Goal: Entertainment & Leisure: Consume media (video, audio)

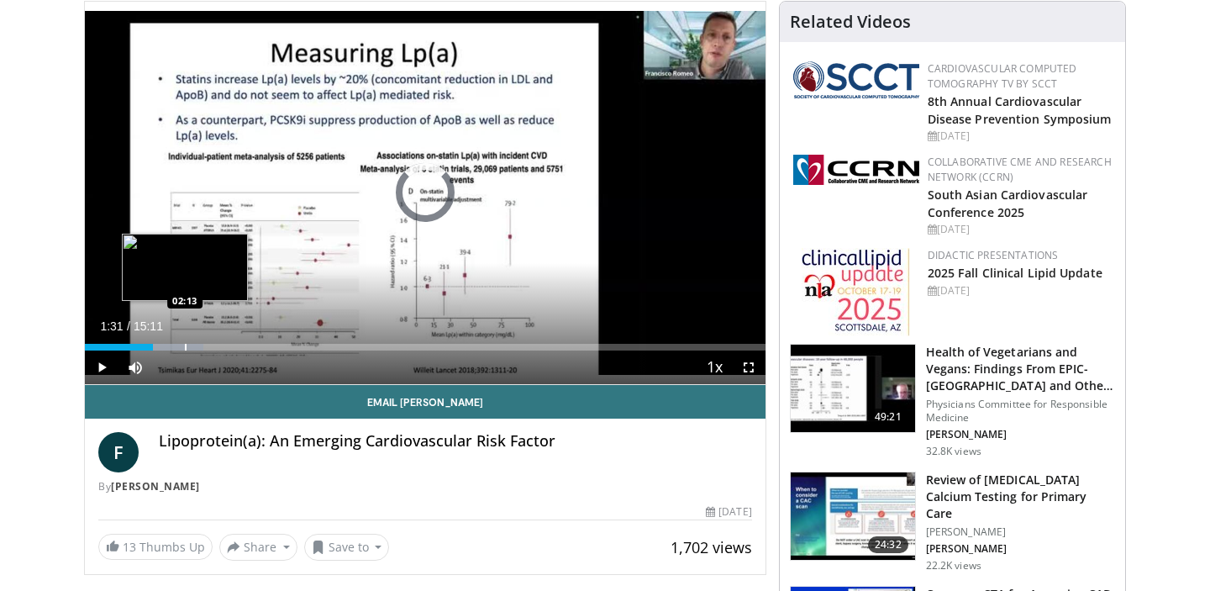
click at [185, 341] on div "Loaded : 17.42% 01:31 02:13" at bounding box center [425, 342] width 681 height 16
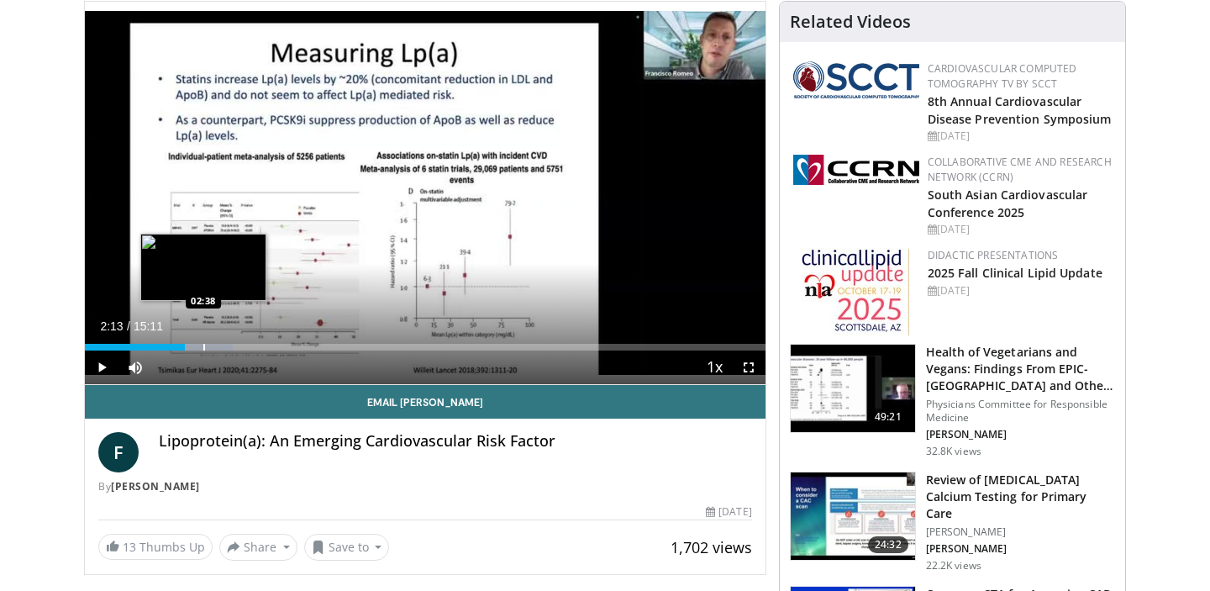
click at [203, 347] on div "Progress Bar" at bounding box center [204, 347] width 2 height 7
click at [224, 344] on div "Progress Bar" at bounding box center [225, 347] width 2 height 7
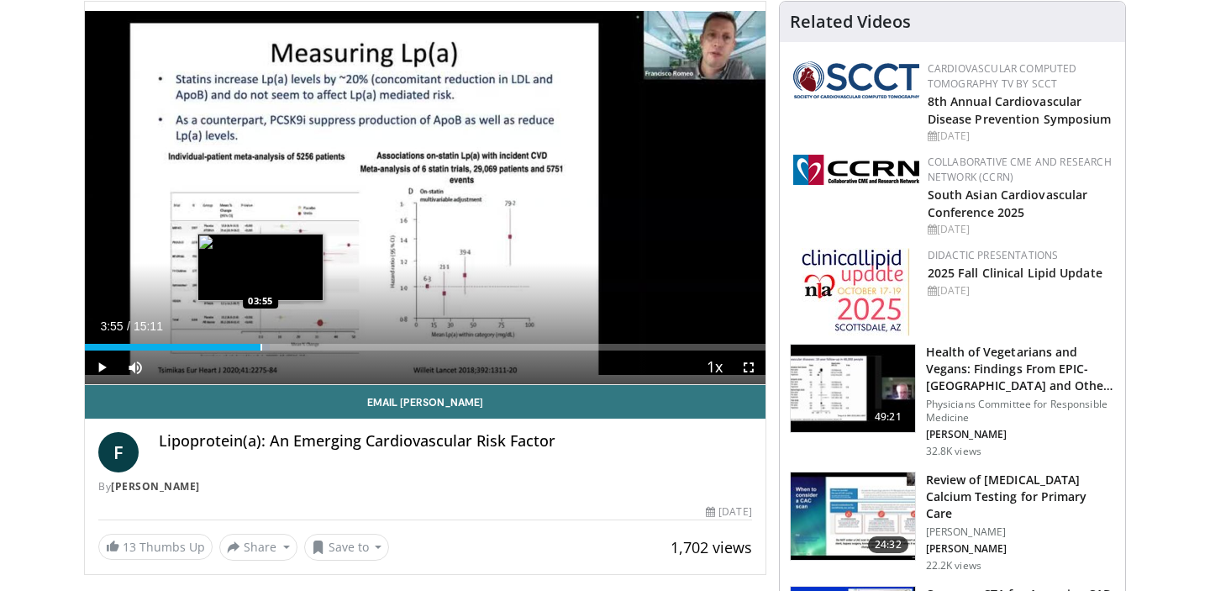
click at [260, 346] on div "Progress Bar" at bounding box center [261, 347] width 2 height 7
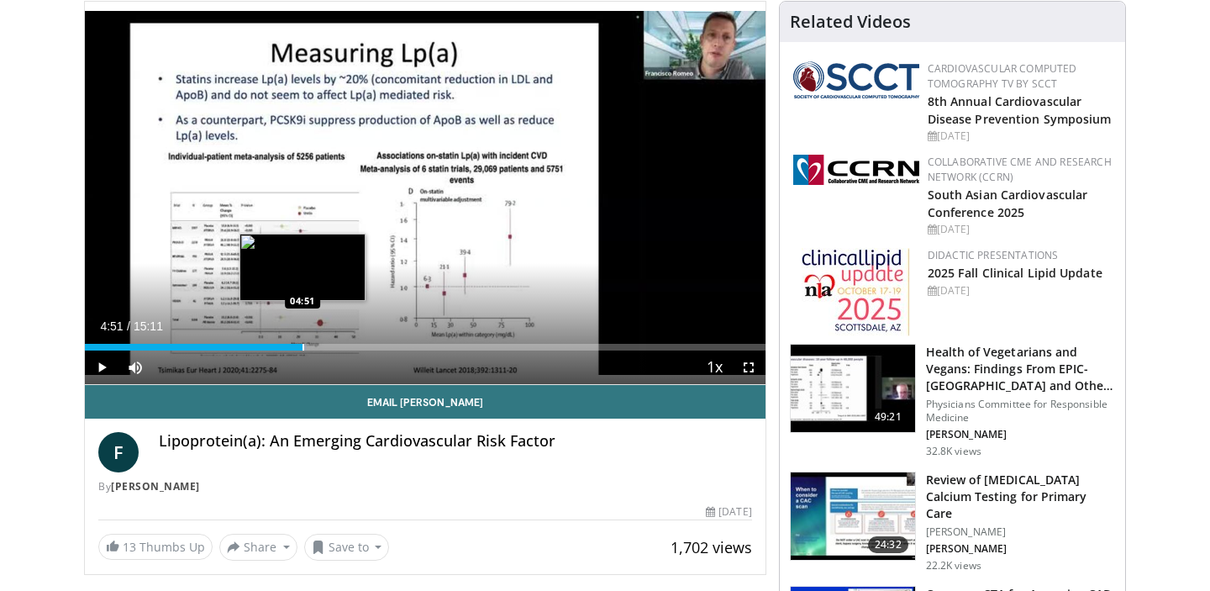
click at [302, 346] on div "Progress Bar" at bounding box center [303, 347] width 2 height 7
click at [334, 349] on div "Progress Bar" at bounding box center [335, 347] width 2 height 7
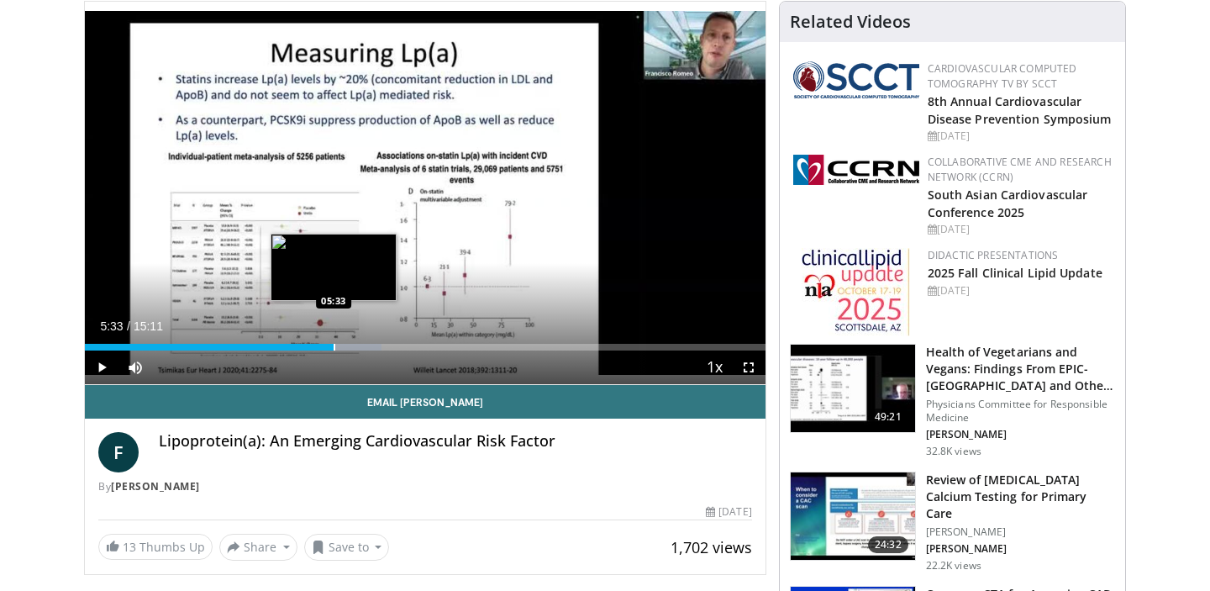
click at [334, 349] on div "Progress Bar" at bounding box center [335, 347] width 2 height 7
click at [350, 342] on div "Loaded : 43.54% 05:33 05:55" at bounding box center [425, 342] width 681 height 16
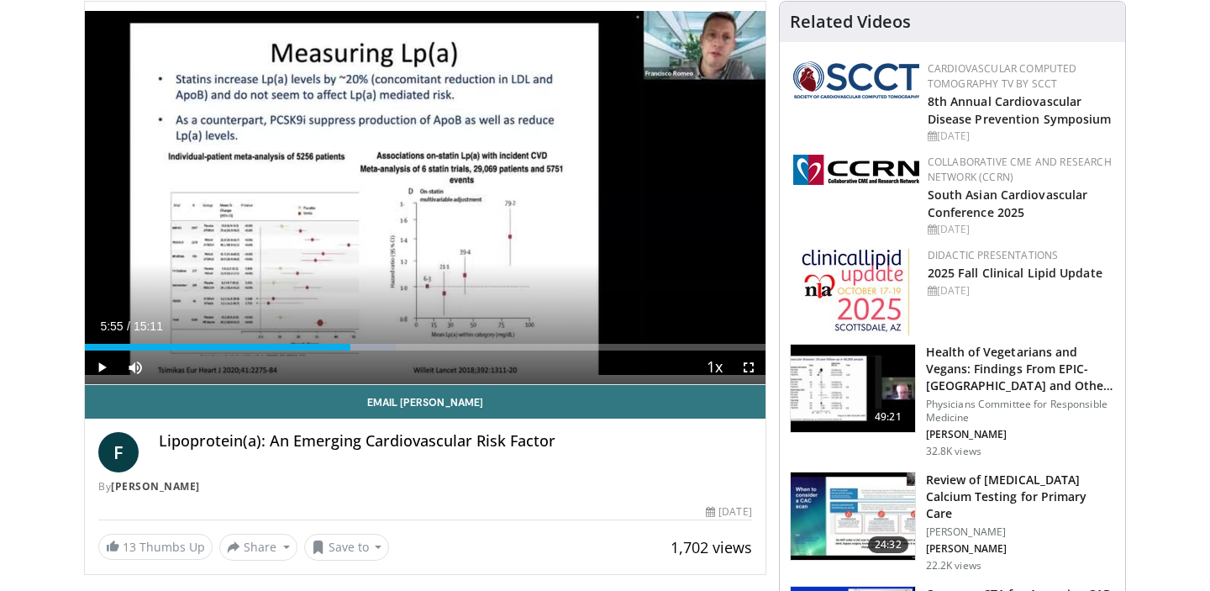
click at [402, 332] on div "Current Time 5:55 / Duration 15:11" at bounding box center [425, 325] width 681 height 15
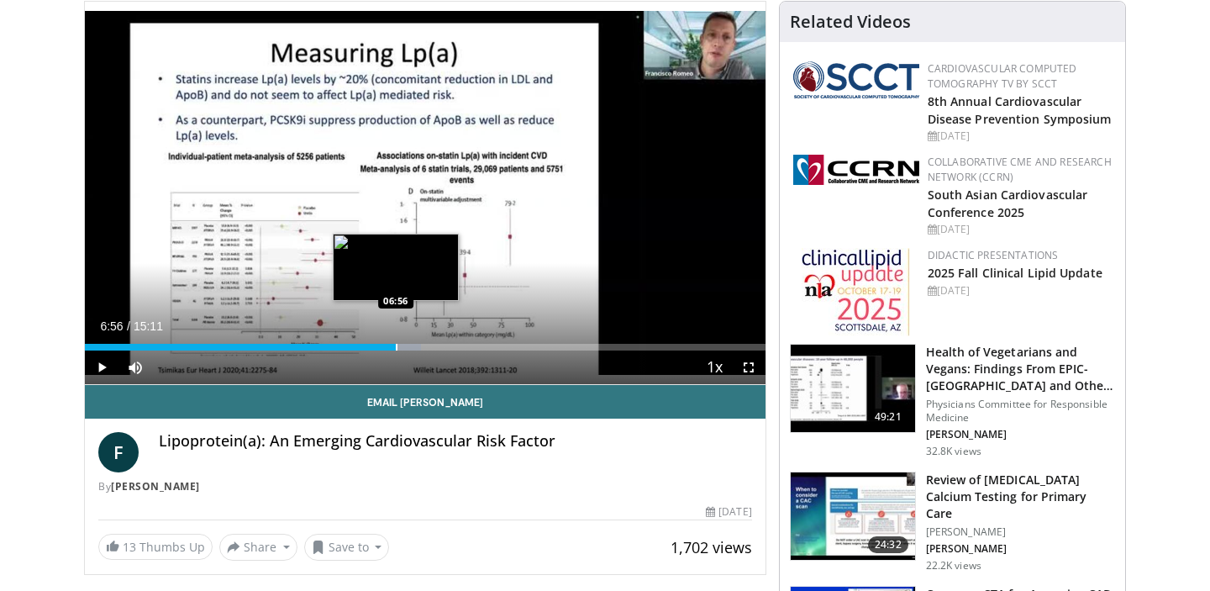
click at [396, 350] on div "Progress Bar" at bounding box center [397, 347] width 2 height 7
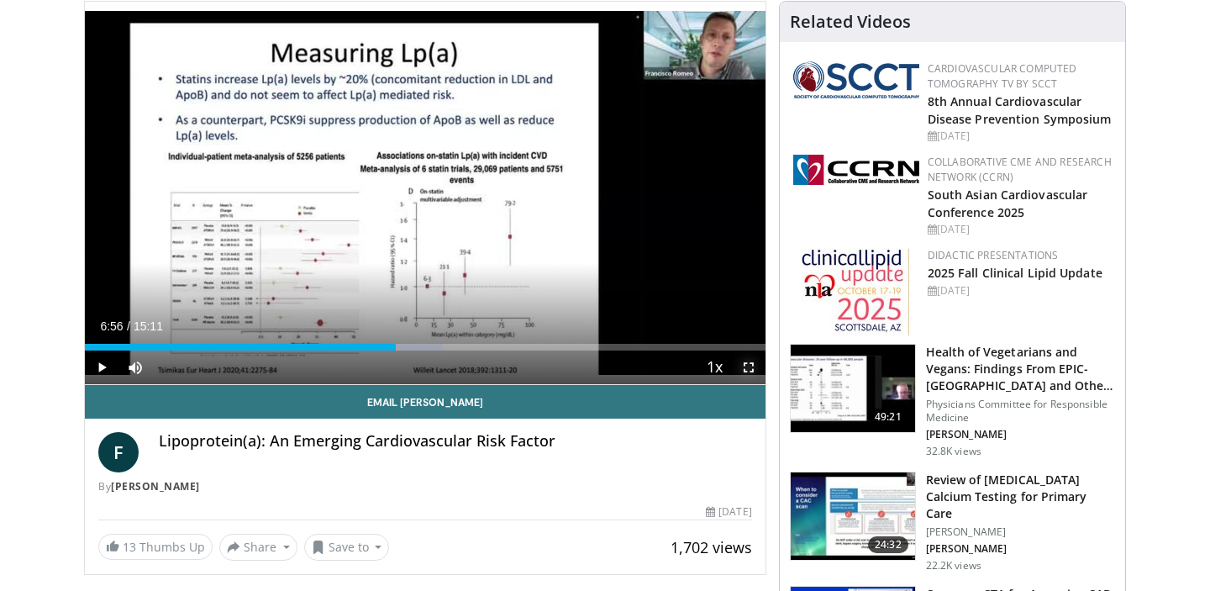
click at [747, 362] on span "Video Player" at bounding box center [749, 367] width 34 height 34
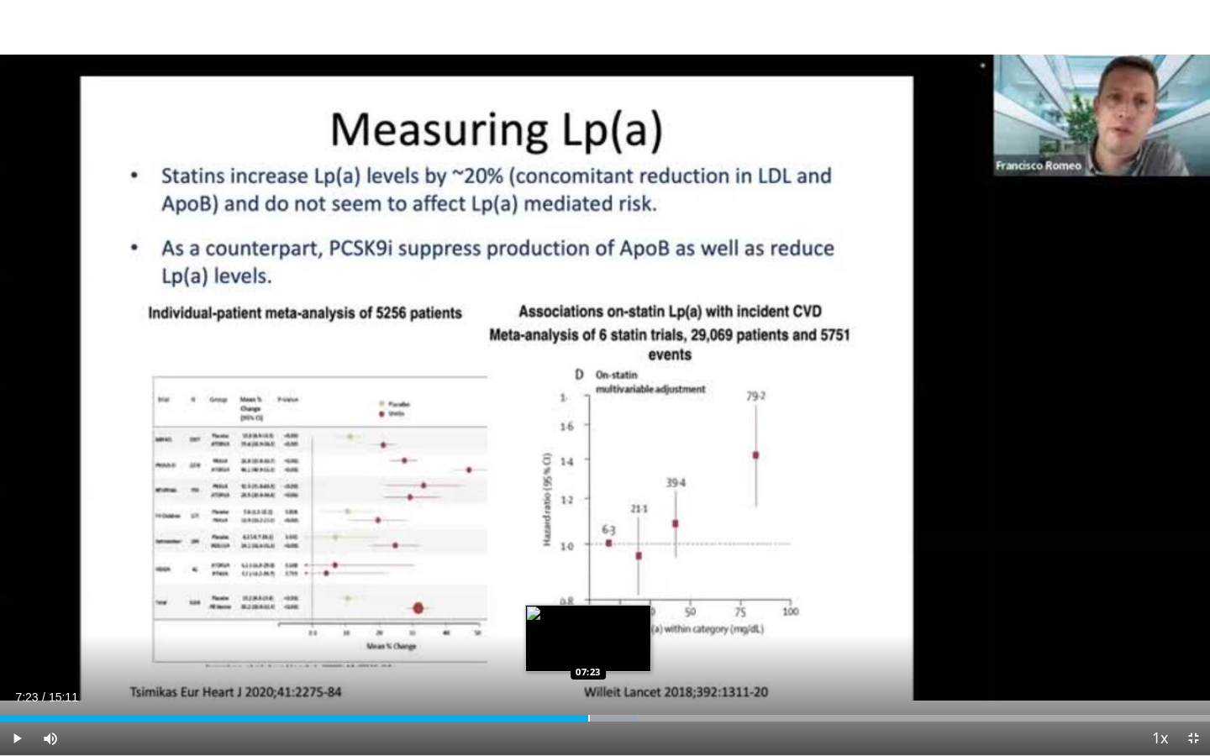
click at [588, 590] on div "Progress Bar" at bounding box center [589, 718] width 2 height 7
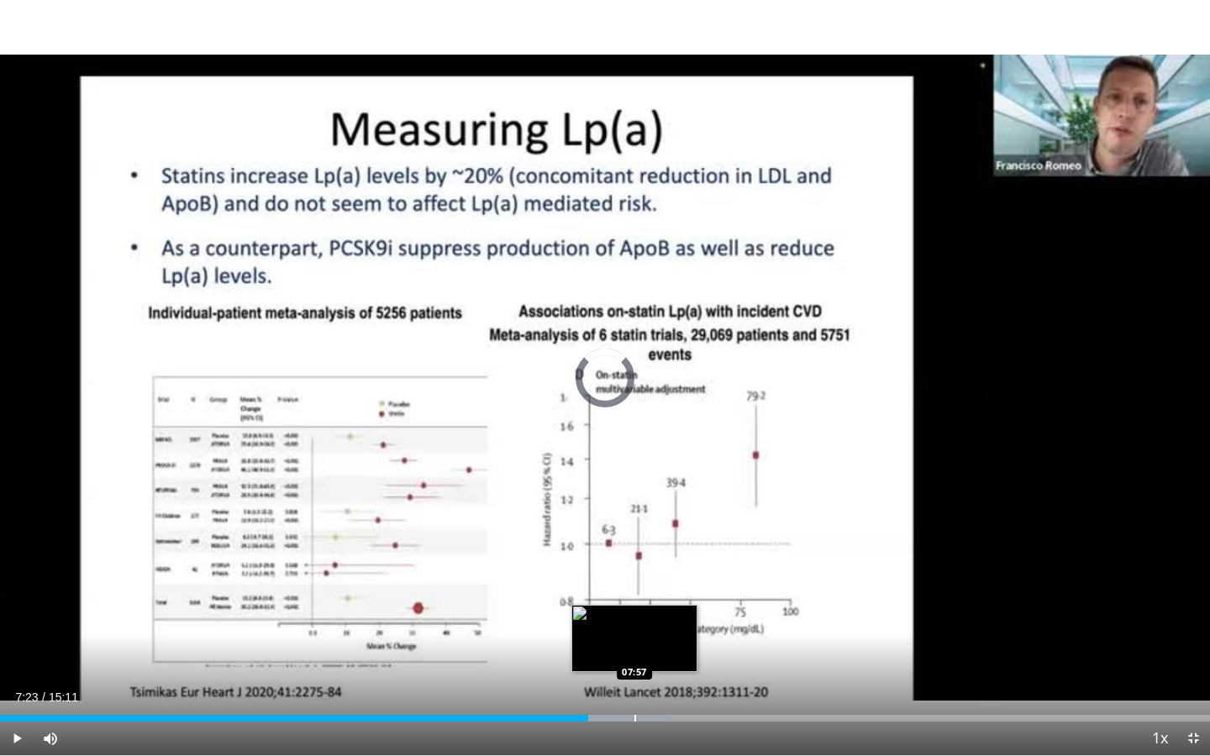
click at [634, 590] on div "Progress Bar" at bounding box center [635, 718] width 2 height 7
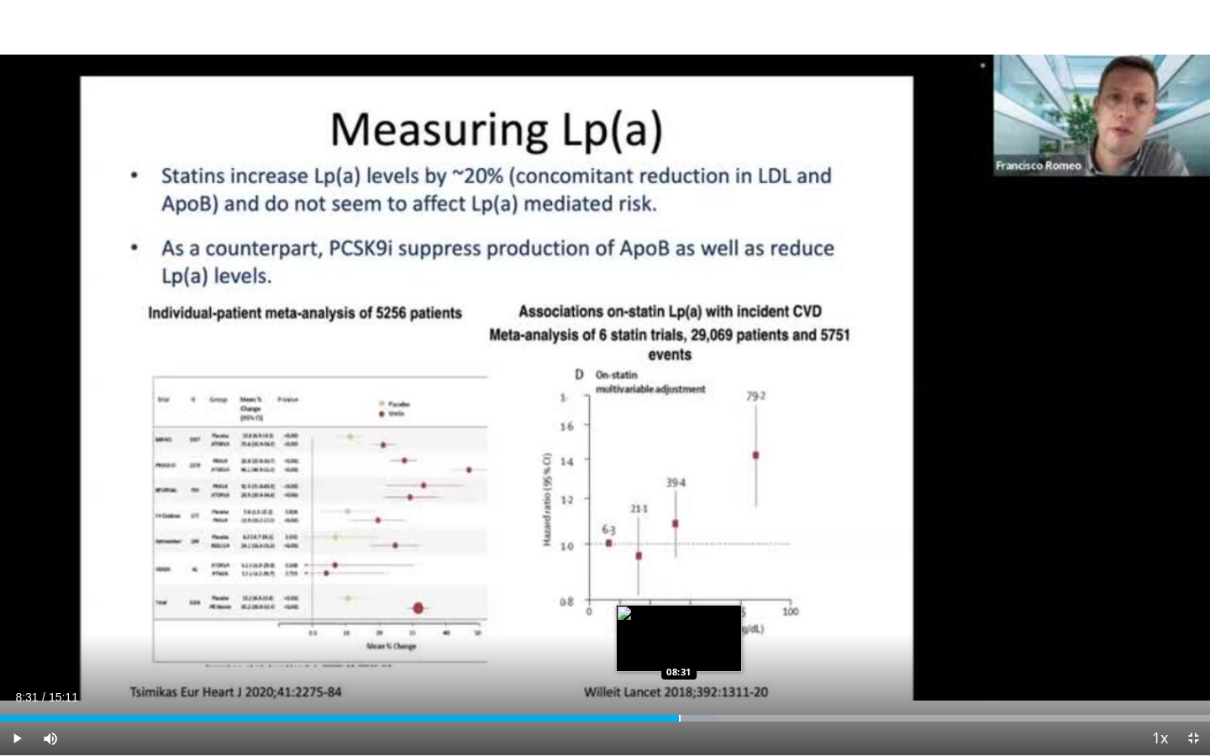
click at [679, 590] on div "Loaded : 59.25% 08:31 08:31" at bounding box center [605, 714] width 1210 height 16
click at [713, 590] on div "Progress Bar" at bounding box center [714, 718] width 2 height 7
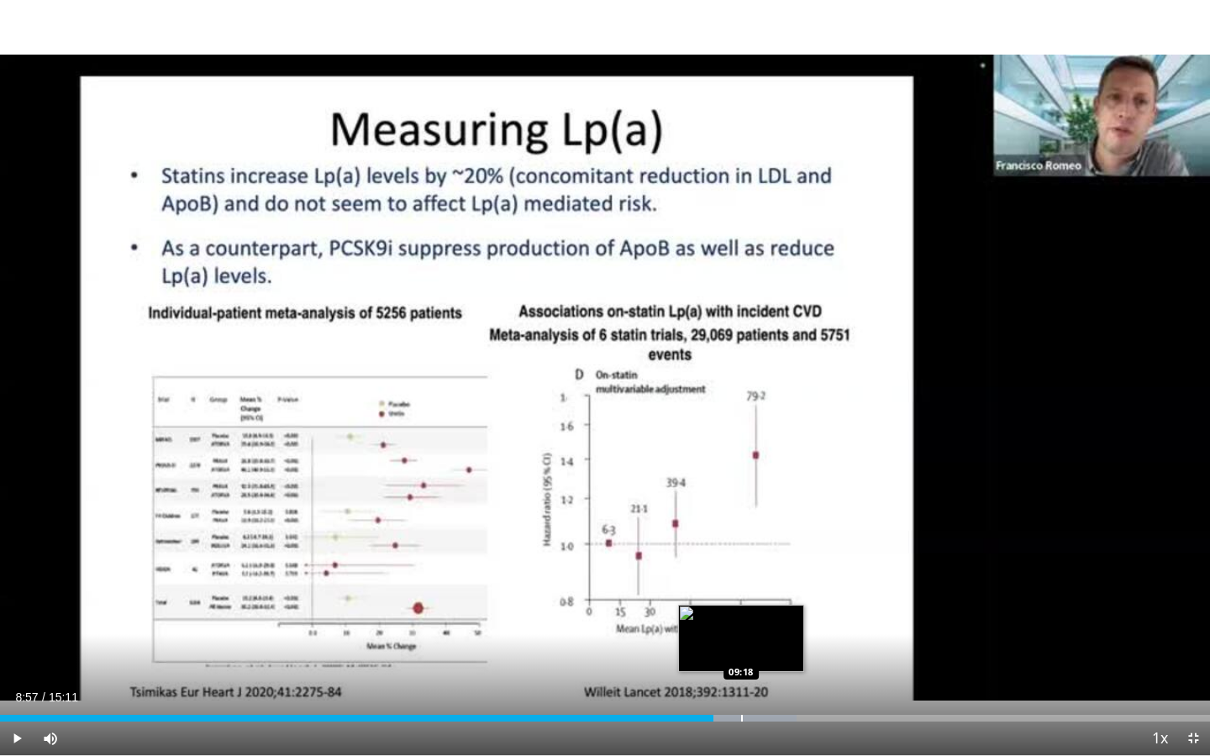
click at [741, 590] on div "Loaded : 65.84% 08:57 09:18" at bounding box center [605, 714] width 1210 height 16
click at [785, 590] on div "Loaded : 68.03% 09:18 09:51" at bounding box center [605, 714] width 1210 height 16
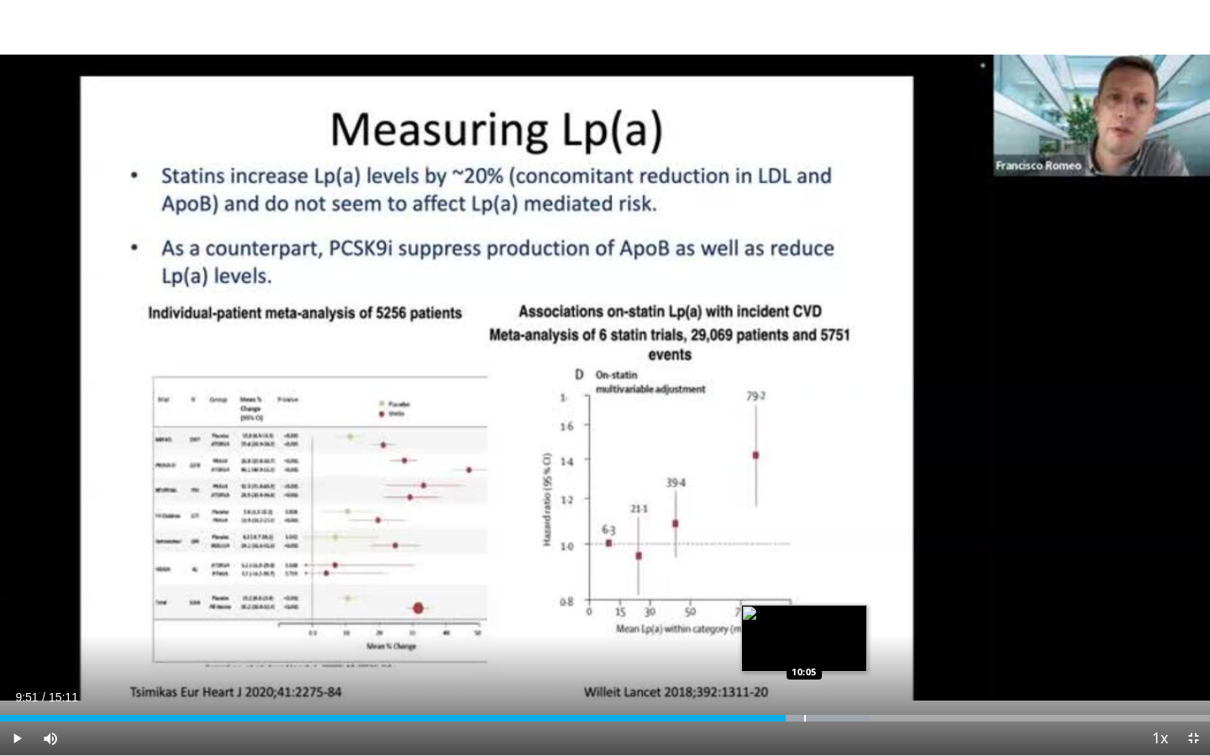
click at [804, 590] on div "Loaded : 71.84% 09:51 10:05" at bounding box center [605, 714] width 1210 height 16
click at [828, 590] on div "Progress Bar" at bounding box center [829, 718] width 2 height 7
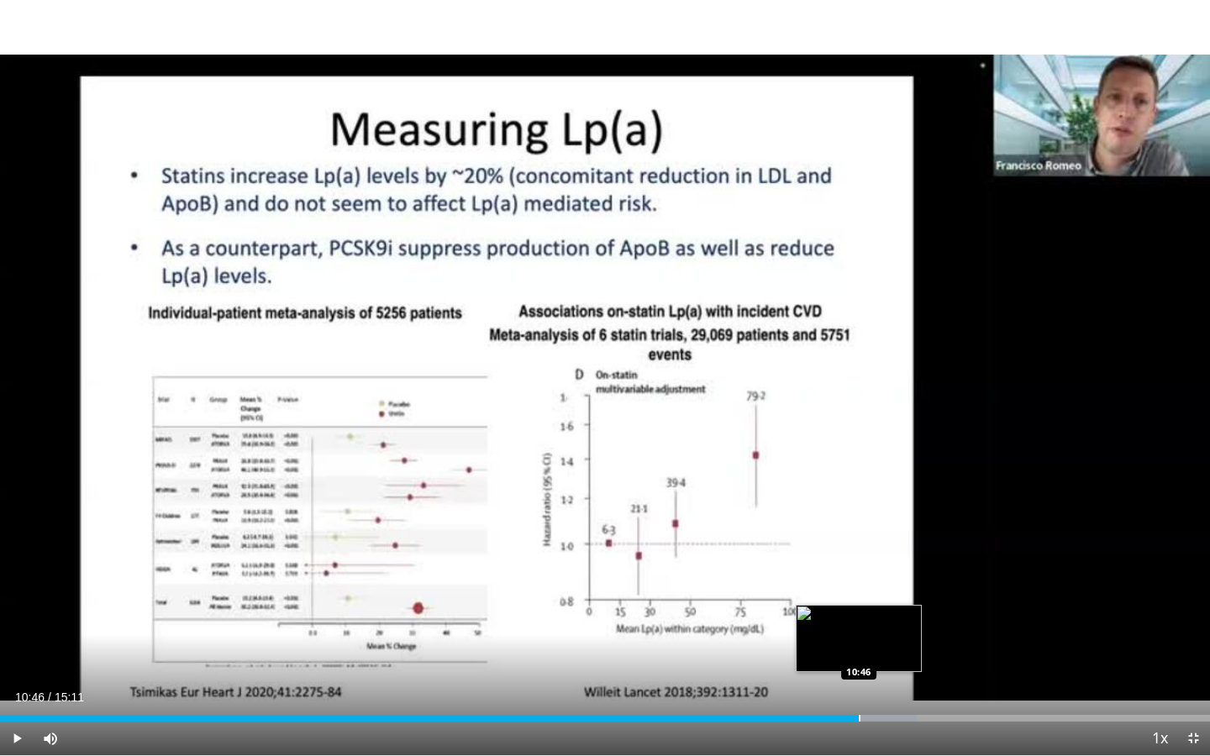
click at [859, 590] on div "Progress Bar" at bounding box center [860, 718] width 2 height 7
click at [880, 590] on div "Progress Bar" at bounding box center [881, 718] width 2 height 7
click at [901, 590] on div "Progress Bar" at bounding box center [902, 718] width 2 height 7
click at [923, 590] on div "Progress Bar" at bounding box center [924, 718] width 2 height 7
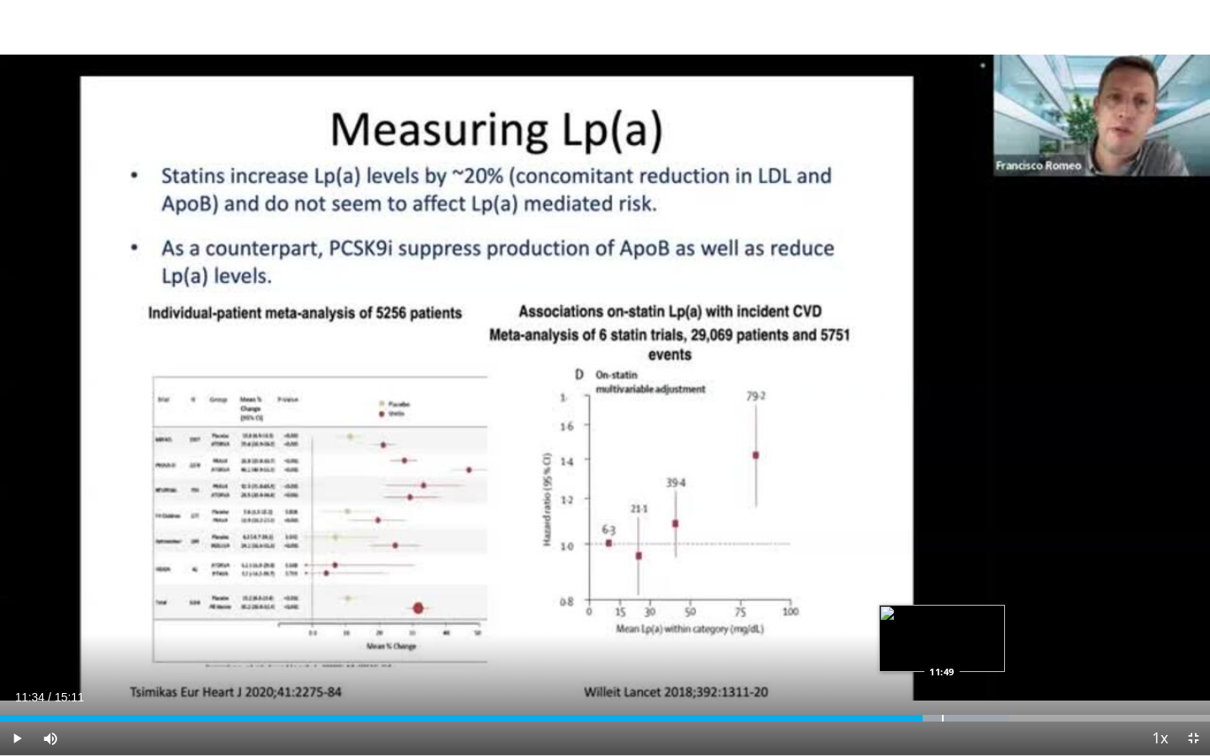
click at [942, 590] on div "Progress Bar" at bounding box center [943, 718] width 2 height 7
click at [968, 590] on div "Progress Bar" at bounding box center [969, 718] width 2 height 7
click at [1001, 590] on div "Loaded : 86.69% 12:09 12:34" at bounding box center [605, 714] width 1210 height 16
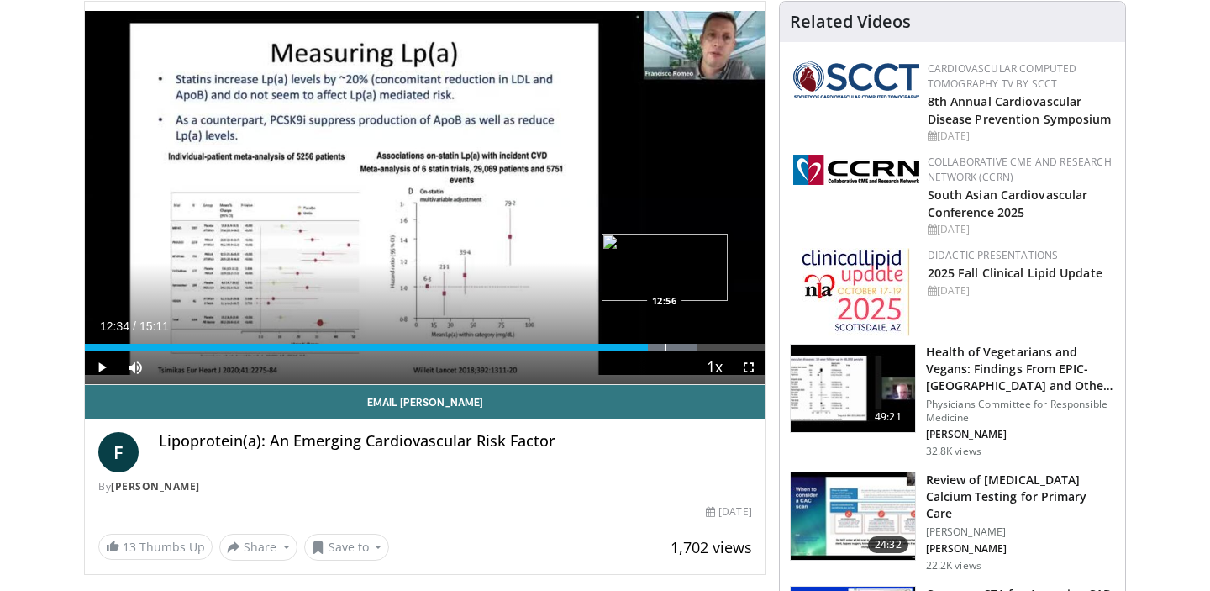
click at [665, 344] on div "Progress Bar" at bounding box center [666, 347] width 2 height 7
click at [699, 348] on div "Loaded : 92.17% 12:56 13:43" at bounding box center [425, 347] width 681 height 7
click at [721, 343] on div "Loaded : 97.66% 14:11 14:11" at bounding box center [425, 342] width 681 height 16
click at [744, 345] on div "Progress Bar" at bounding box center [745, 347] width 2 height 7
click at [754, 341] on div "Loaded : 100.00% 14:56 14:56" at bounding box center [425, 342] width 681 height 16
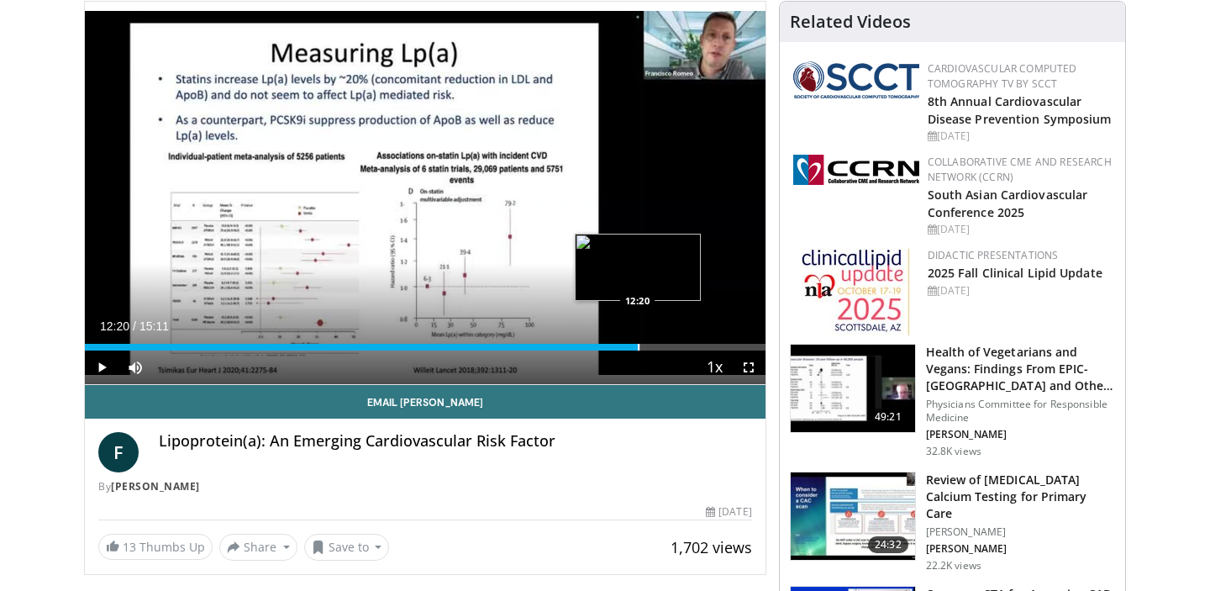
click at [638, 345] on div "Progress Bar" at bounding box center [639, 347] width 2 height 7
click at [672, 350] on div "Progress Bar" at bounding box center [673, 347] width 2 height 7
click at [616, 339] on div "Loaded : 93.27% 13:06 11:52" at bounding box center [425, 342] width 681 height 16
click at [639, 345] on div "Progress Bar" at bounding box center [640, 347] width 2 height 7
click at [631, 345] on div "Progress Bar" at bounding box center [632, 347] width 2 height 7
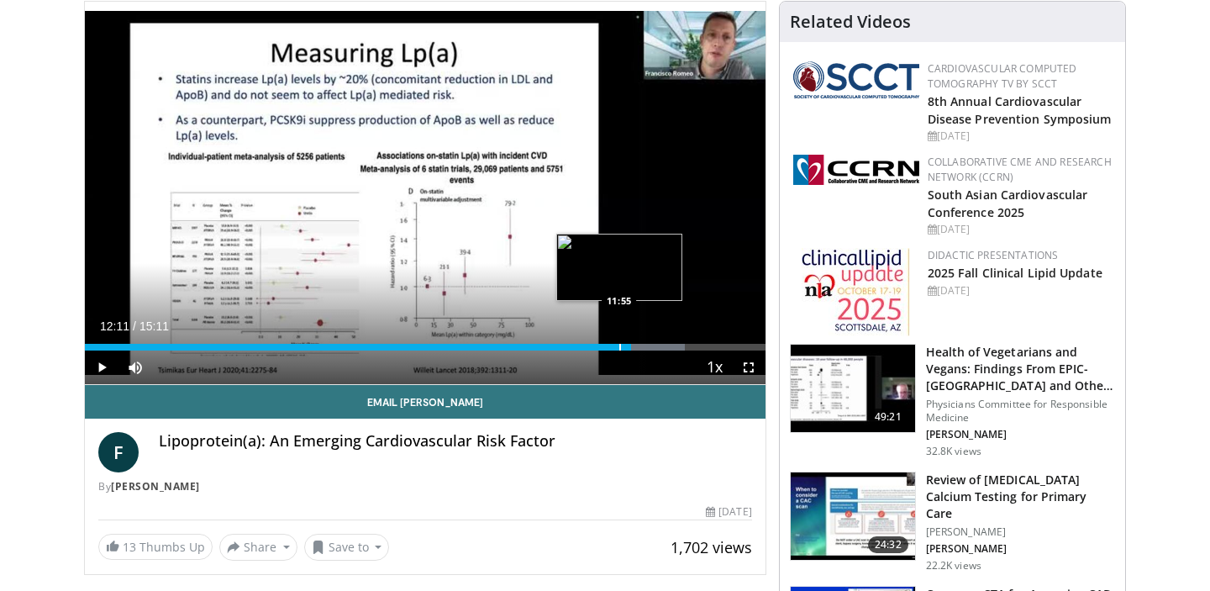
click at [619, 344] on div "Progress Bar" at bounding box center [620, 347] width 2 height 7
click at [632, 345] on div "Progress Bar" at bounding box center [633, 347] width 2 height 7
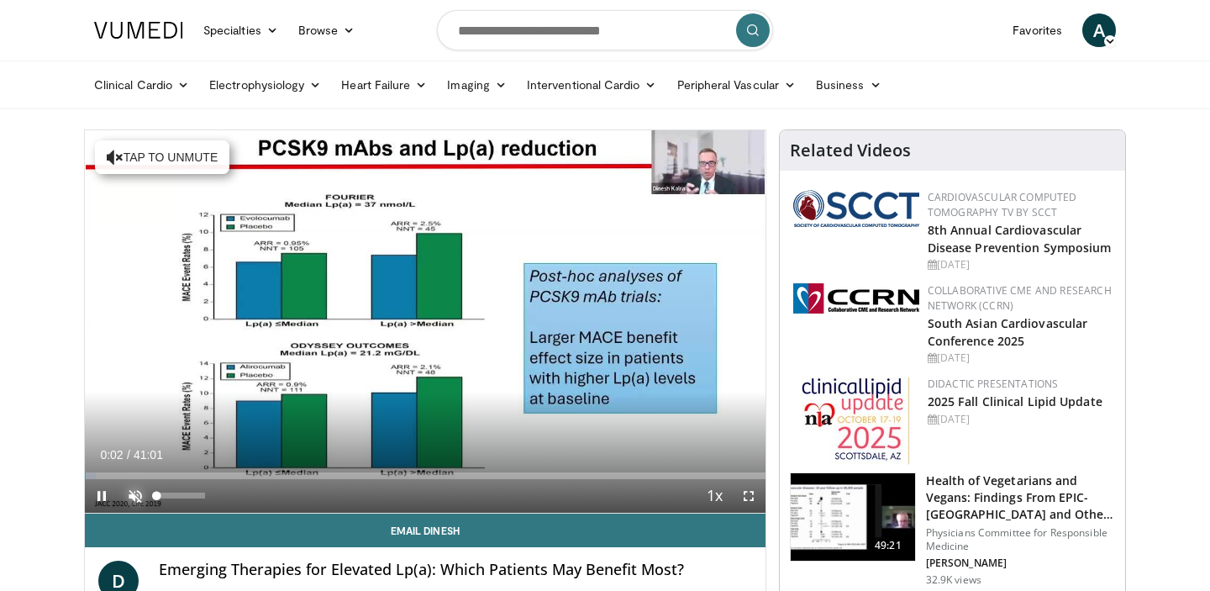
click at [139, 500] on span "Video Player" at bounding box center [135, 496] width 34 height 34
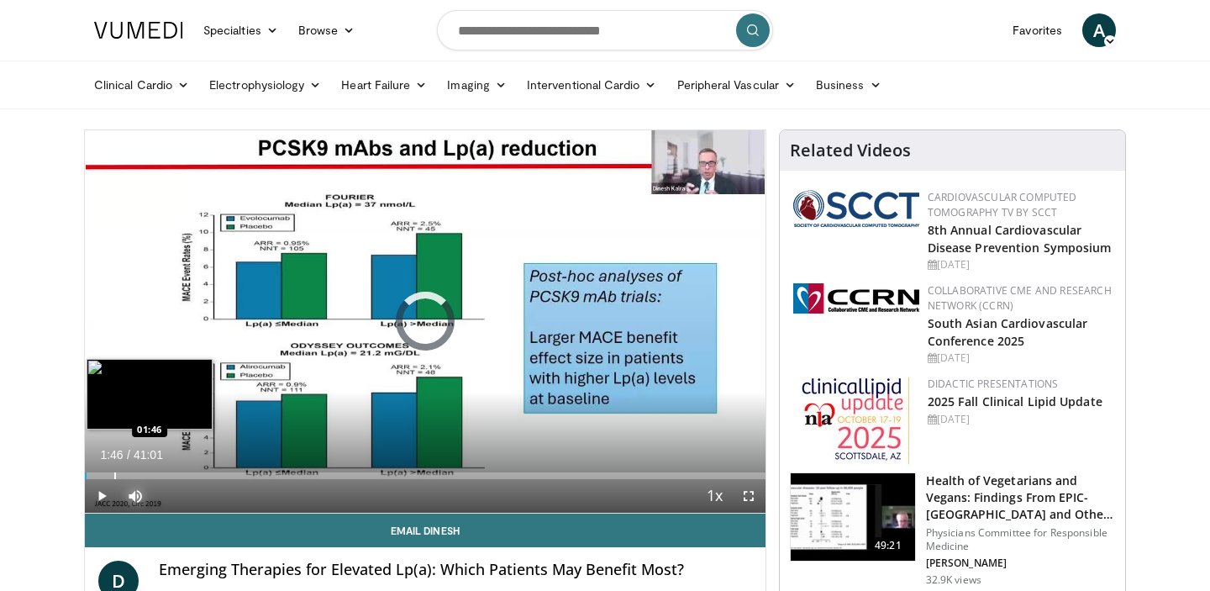
click at [113, 471] on div "Loaded : 0.00% 00:06 01:46" at bounding box center [425, 471] width 681 height 16
click at [138, 474] on div "Progress Bar" at bounding box center [139, 475] width 2 height 7
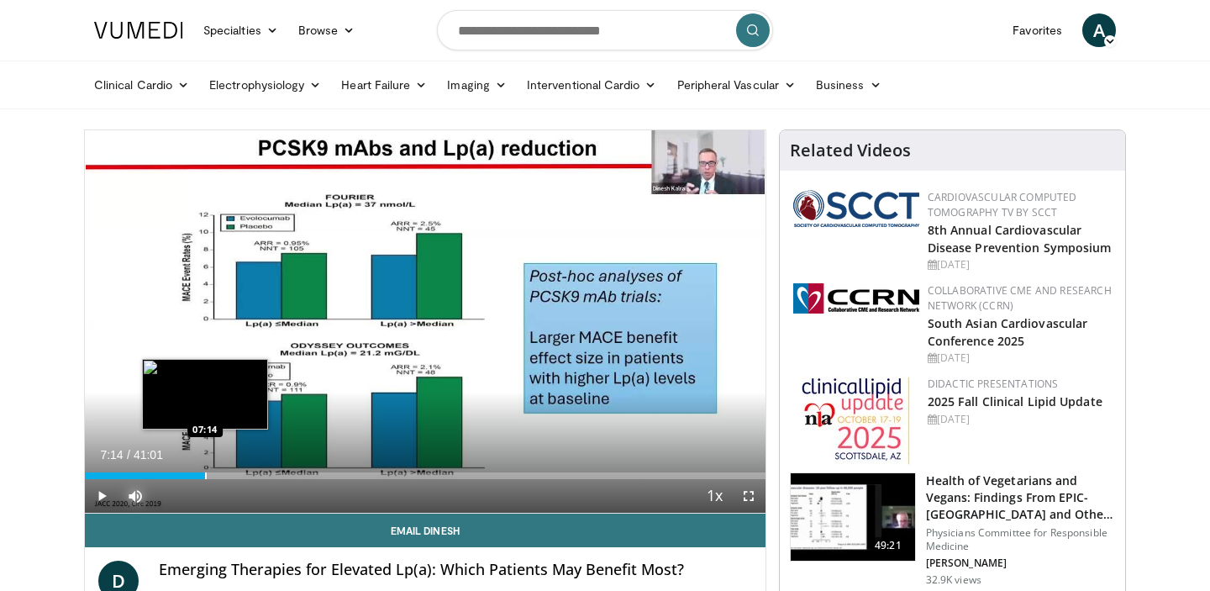
click at [205, 477] on div "Progress Bar" at bounding box center [206, 475] width 2 height 7
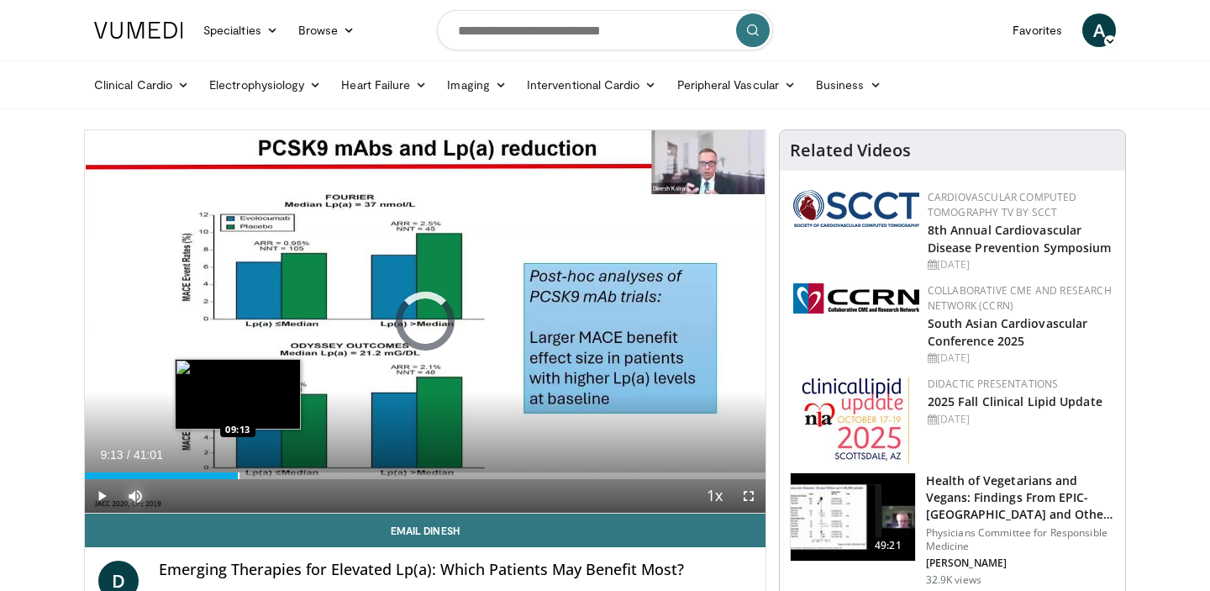
click at [238, 476] on div "Progress Bar" at bounding box center [239, 475] width 2 height 7
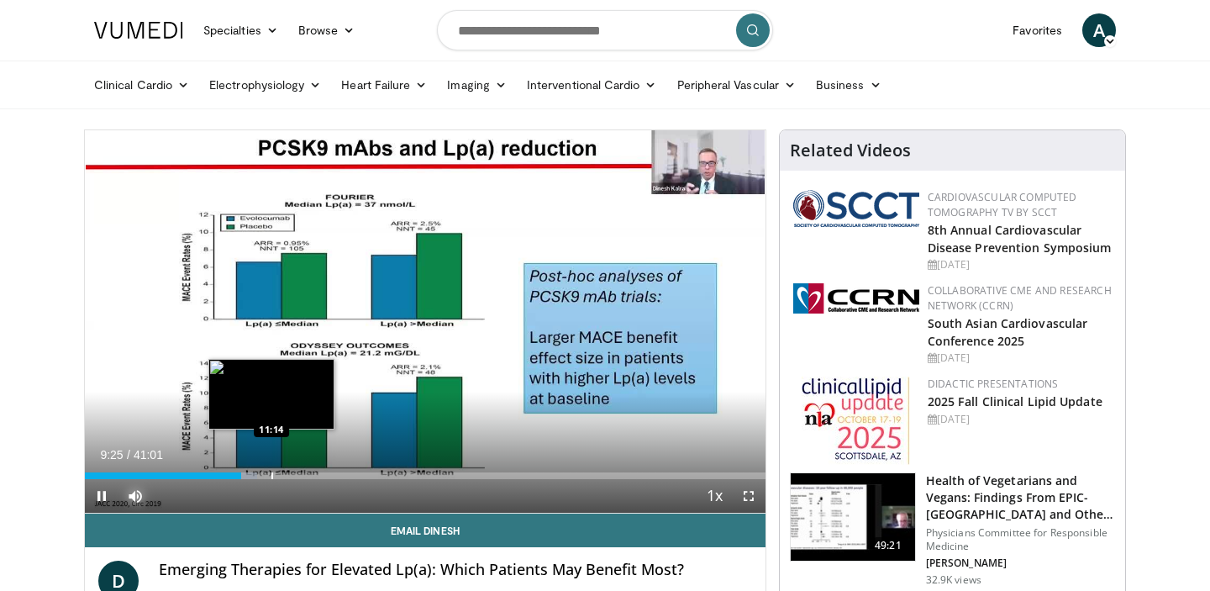
click at [271, 470] on div "Loaded : 25.38% 09:25 11:14" at bounding box center [425, 471] width 681 height 16
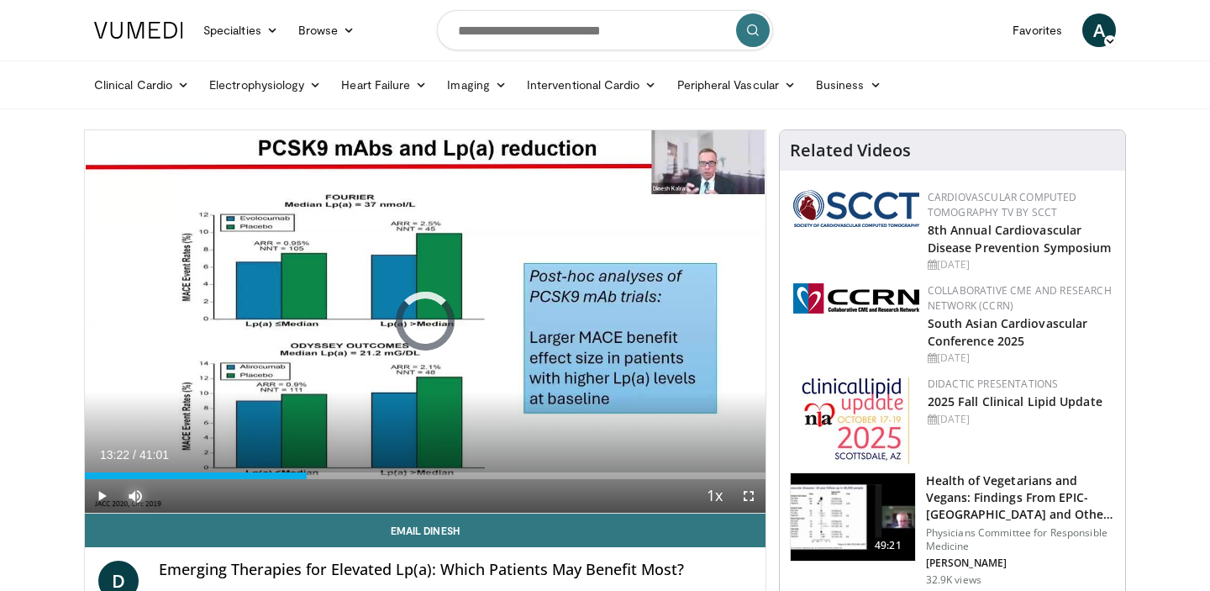
click at [307, 473] on div "Progress Bar" at bounding box center [308, 475] width 2 height 7
click at [751, 493] on span "Video Player" at bounding box center [749, 496] width 34 height 34
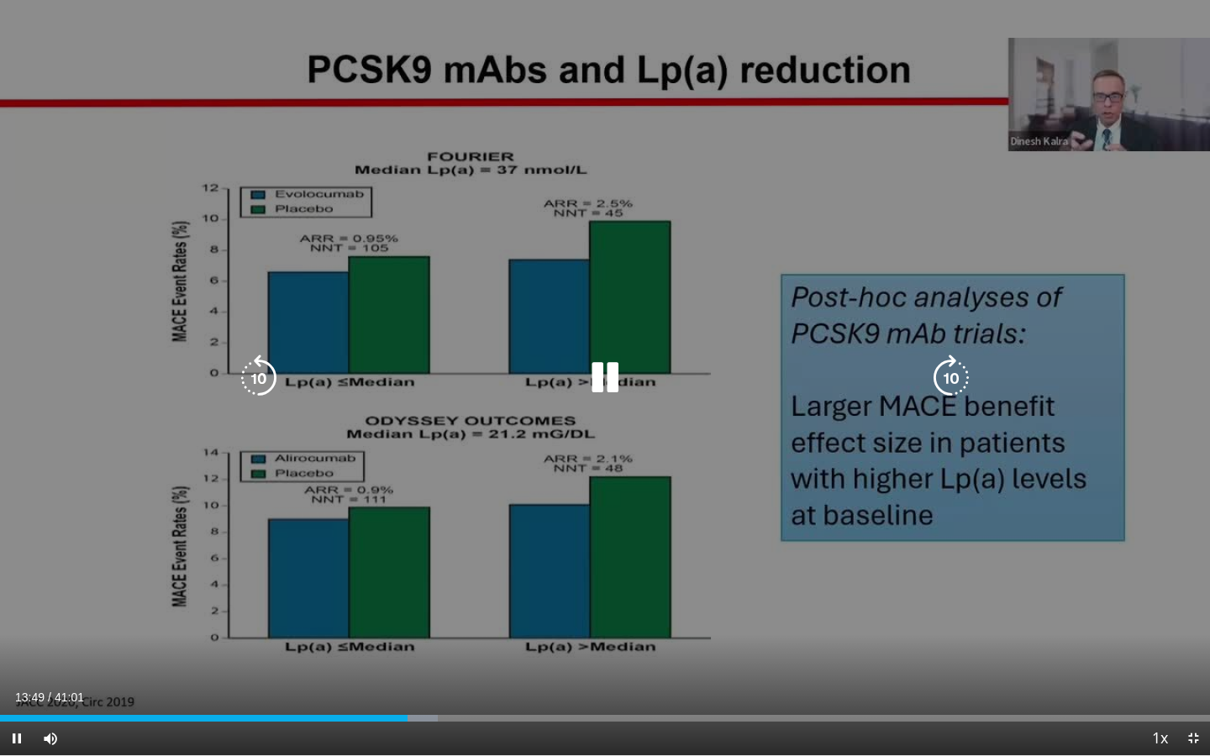
click at [681, 481] on div "10 seconds Tap to unmute" at bounding box center [605, 377] width 1210 height 755
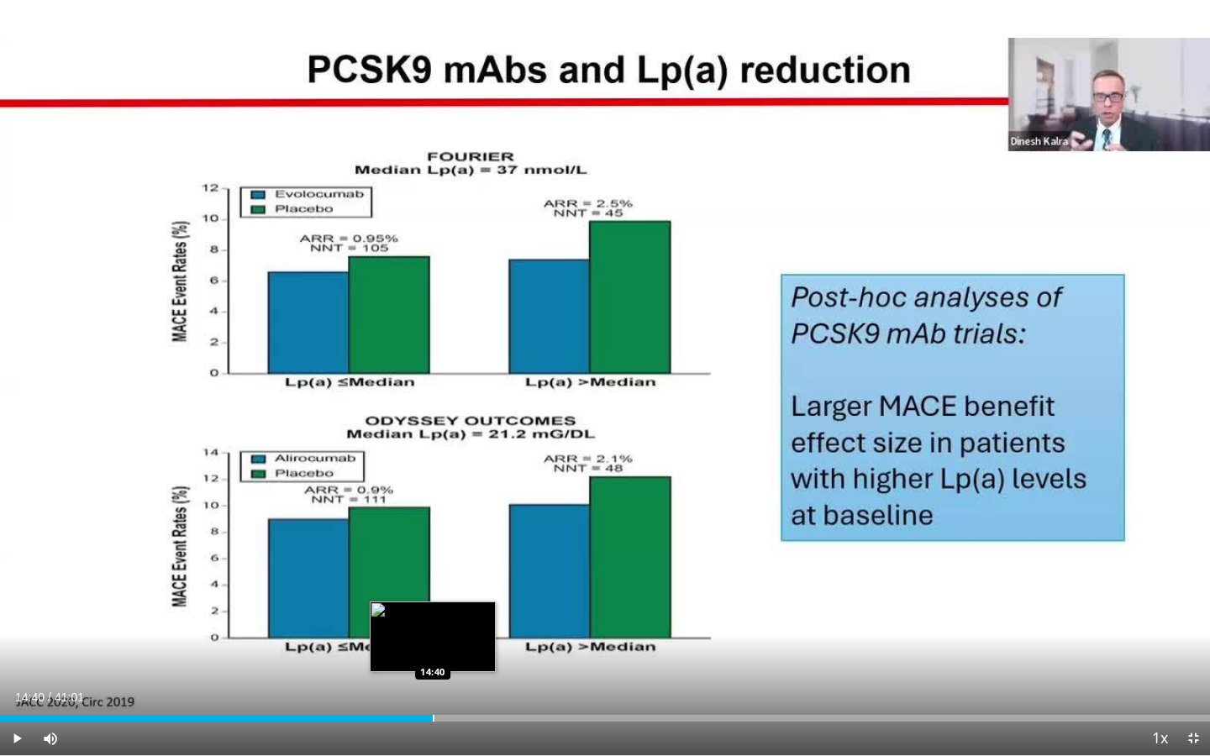
click at [433, 590] on div "Progress Bar" at bounding box center [434, 718] width 2 height 7
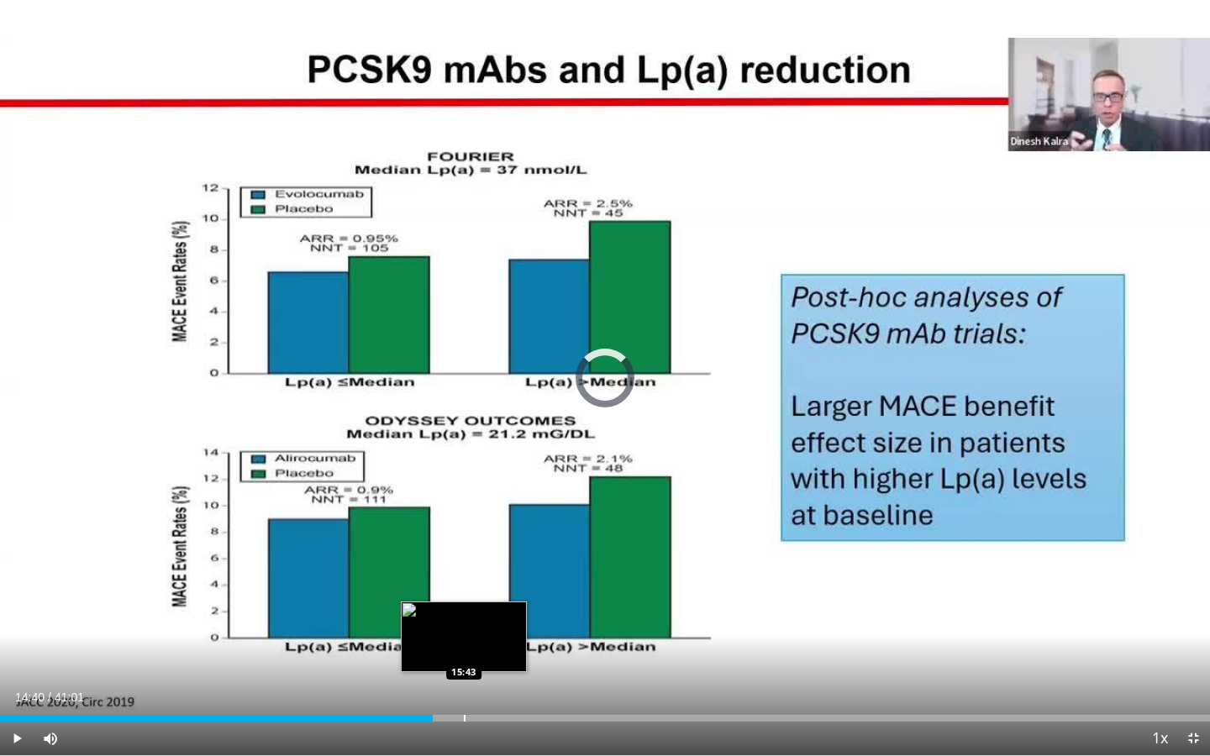
click at [464, 590] on div "Loaded : 0.00% 14:40 15:43" at bounding box center [605, 714] width 1210 height 16
click at [501, 590] on div "Progress Bar" at bounding box center [502, 718] width 2 height 7
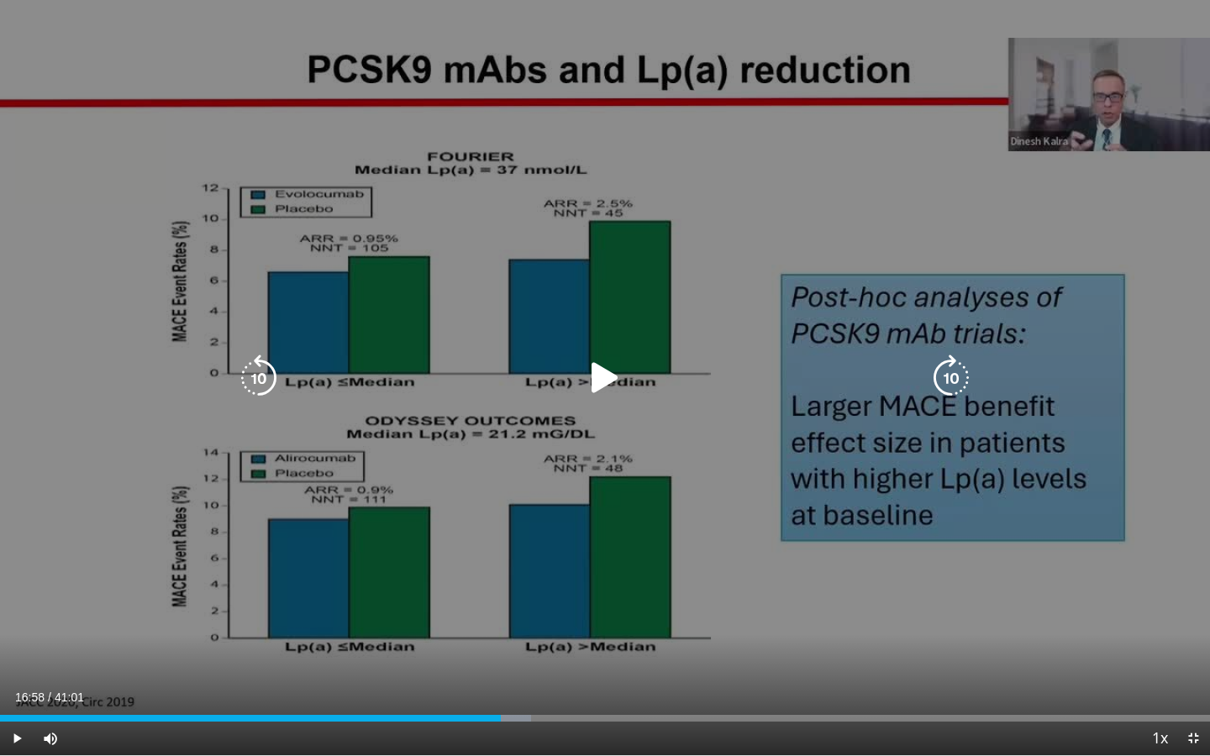
click at [762, 392] on div "Video Player" at bounding box center [605, 378] width 726 height 34
click at [594, 381] on icon "Video Player" at bounding box center [604, 378] width 47 height 47
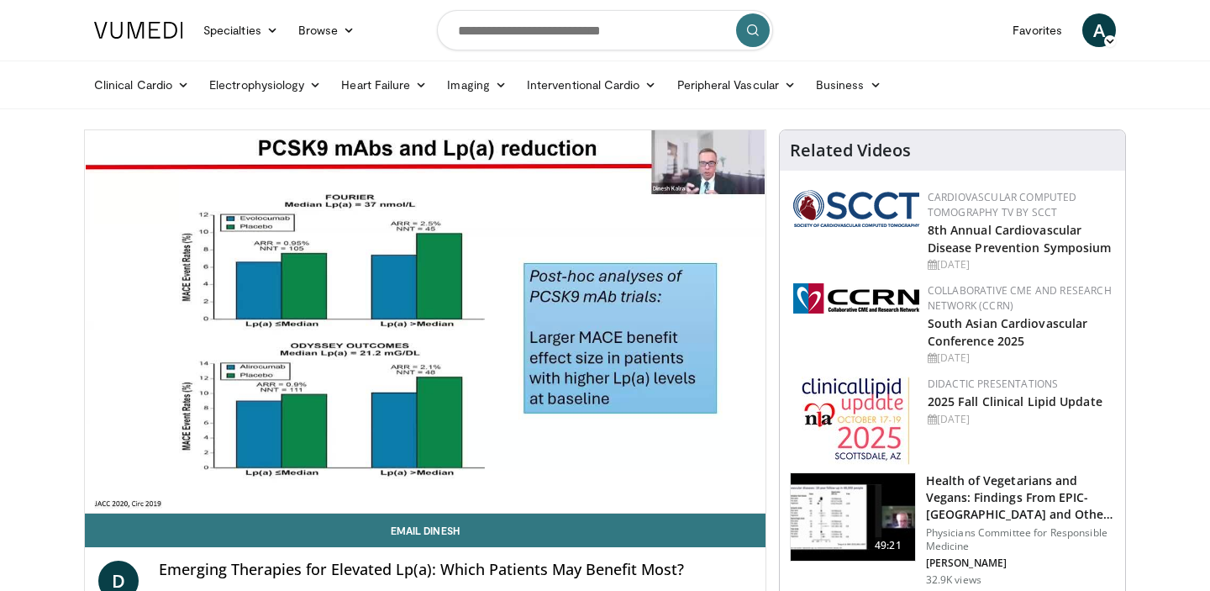
click at [181, 584] on div "Emerging Therapies for Elevated Lp(a): Which Patients May Benefit Most?" at bounding box center [455, 580] width 593 height 40
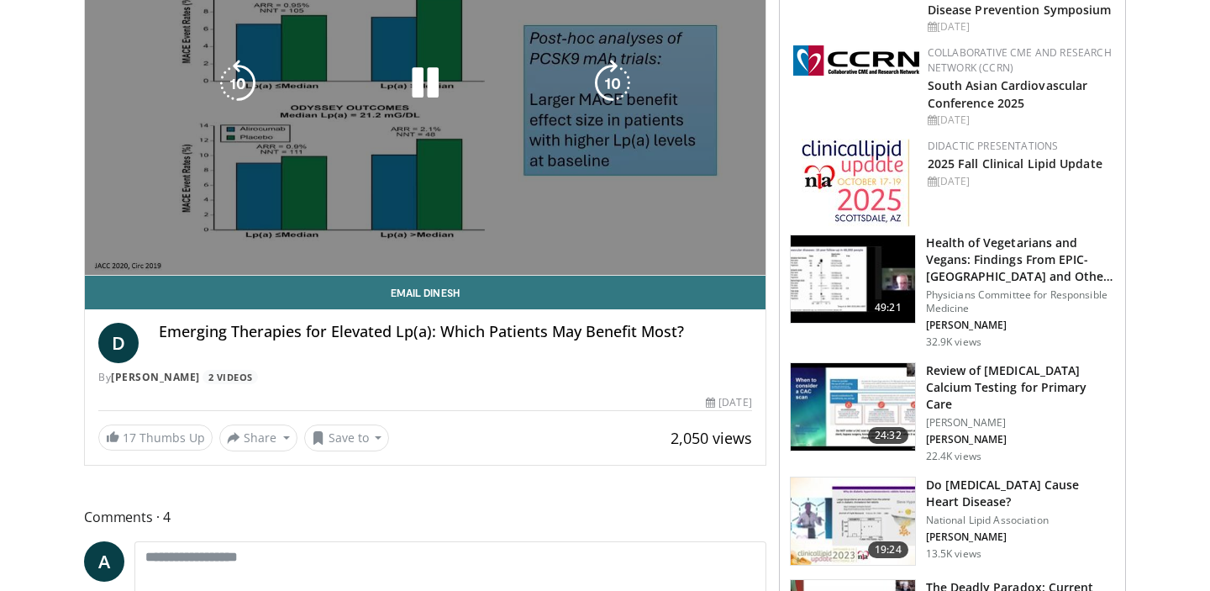
scroll to position [241, 0]
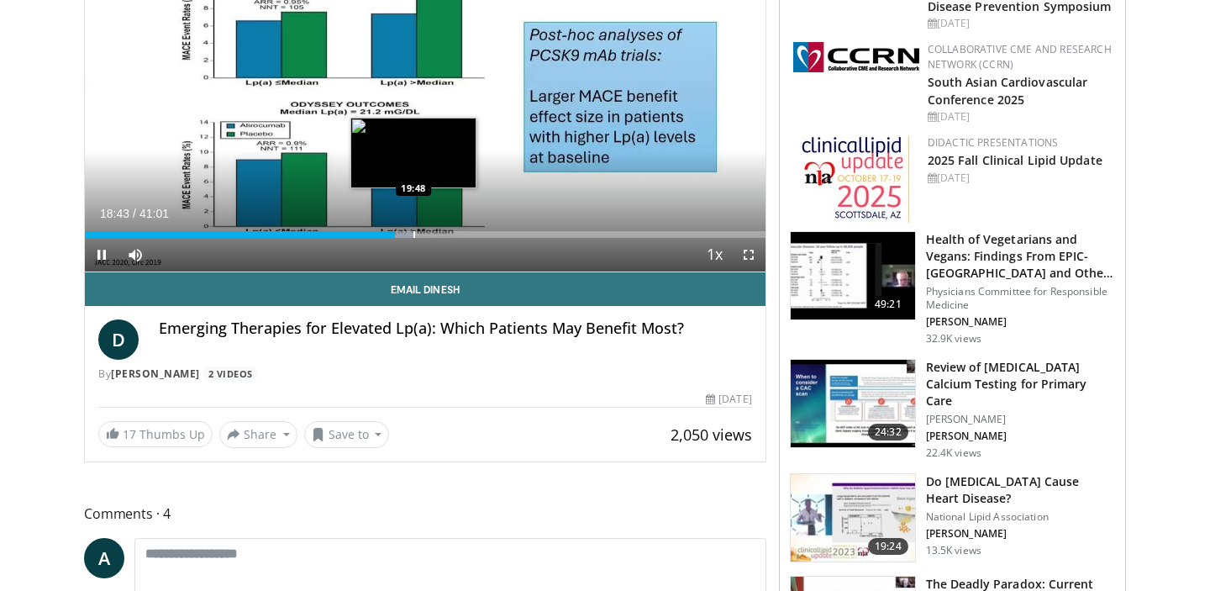
click at [413, 234] on div "Progress Bar" at bounding box center [414, 234] width 2 height 7
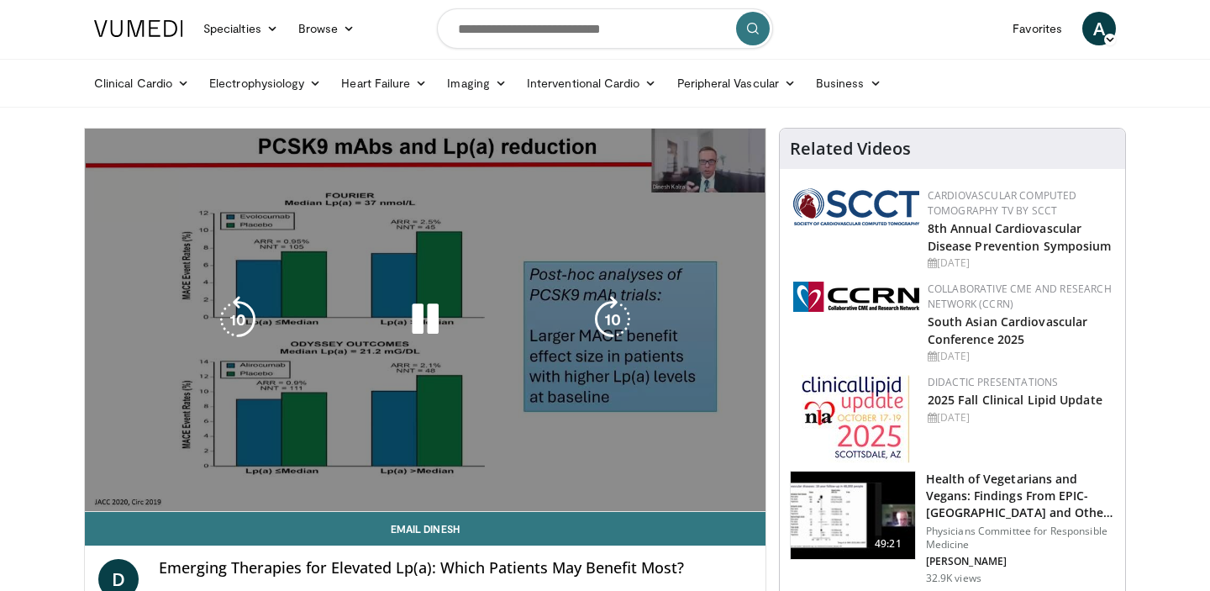
scroll to position [0, 0]
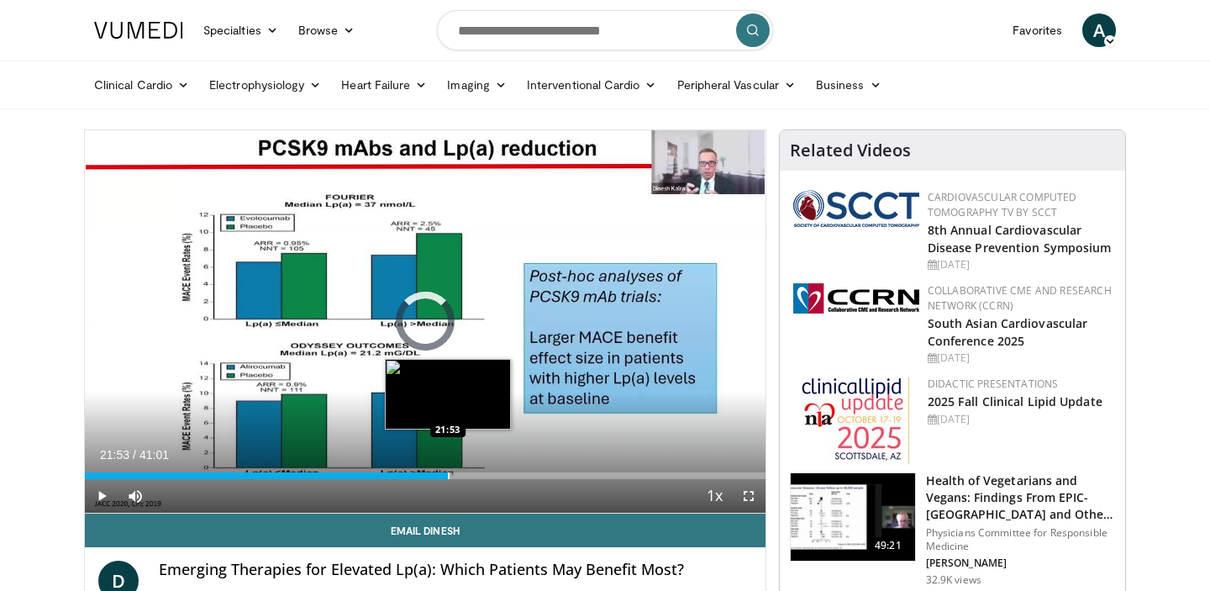
click at [447, 469] on div "Loaded : 51.17% 21:53 21:53" at bounding box center [425, 471] width 681 height 16
click at [460, 472] on div "Progress Bar" at bounding box center [461, 475] width 2 height 7
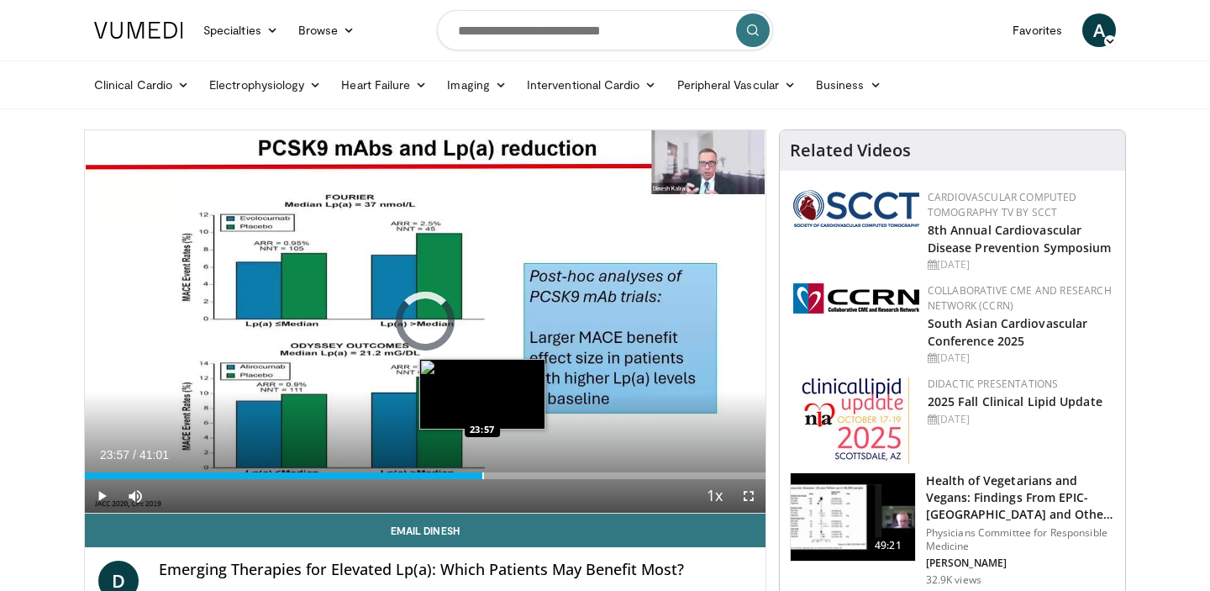
click at [481, 471] on div "Loaded : 56.41% 22:39 23:57" at bounding box center [425, 471] width 681 height 16
click at [503, 471] on div "Loaded : 60.93% 24:00 25:16" at bounding box center [425, 471] width 681 height 16
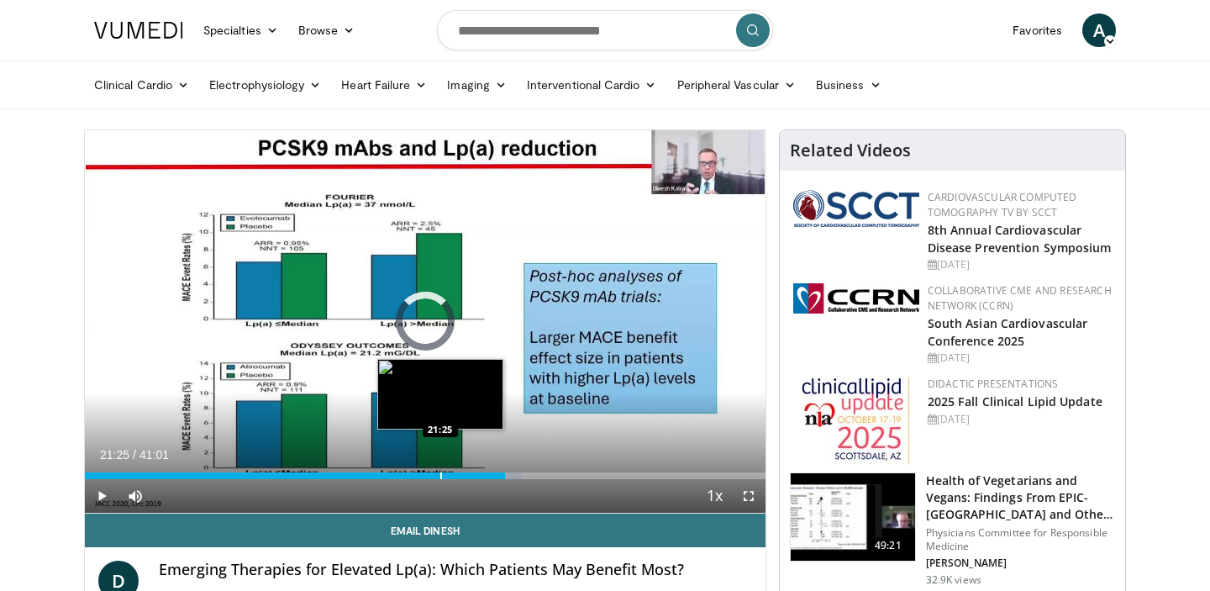
click at [440, 473] on div "Progress Bar" at bounding box center [441, 475] width 2 height 7
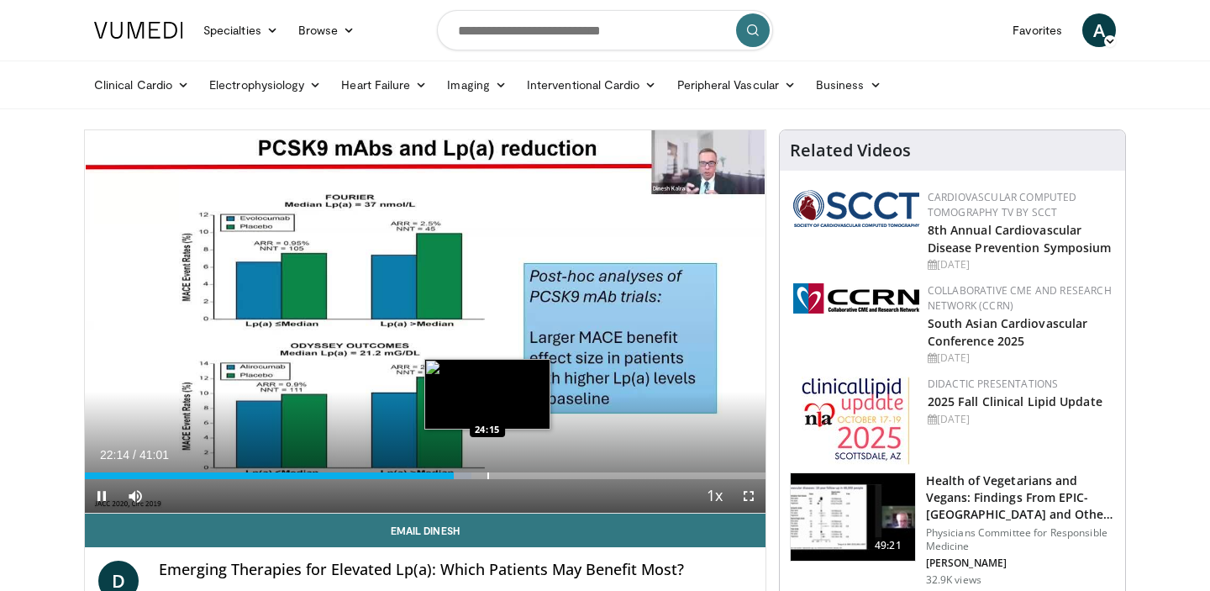
click at [486, 470] on div "Loaded : 56.81% 22:14 24:15" at bounding box center [425, 471] width 681 height 16
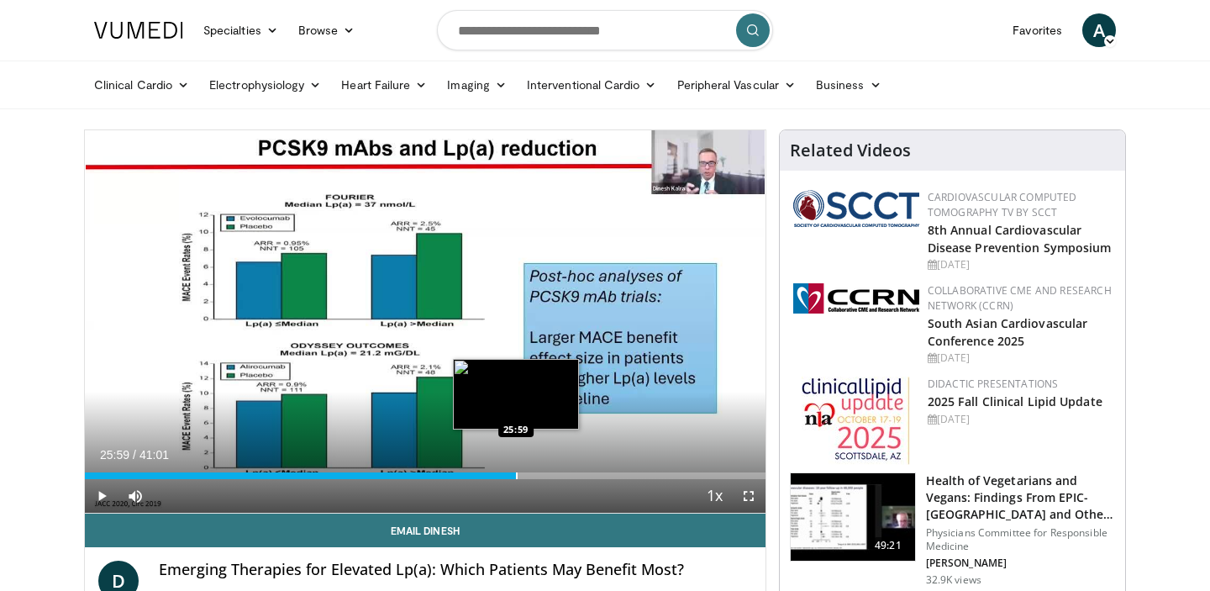
click at [515, 468] on div "Loaded : 63.66% 25:59 25:59" at bounding box center [425, 471] width 681 height 16
click at [544, 476] on div "Progress Bar" at bounding box center [545, 475] width 2 height 7
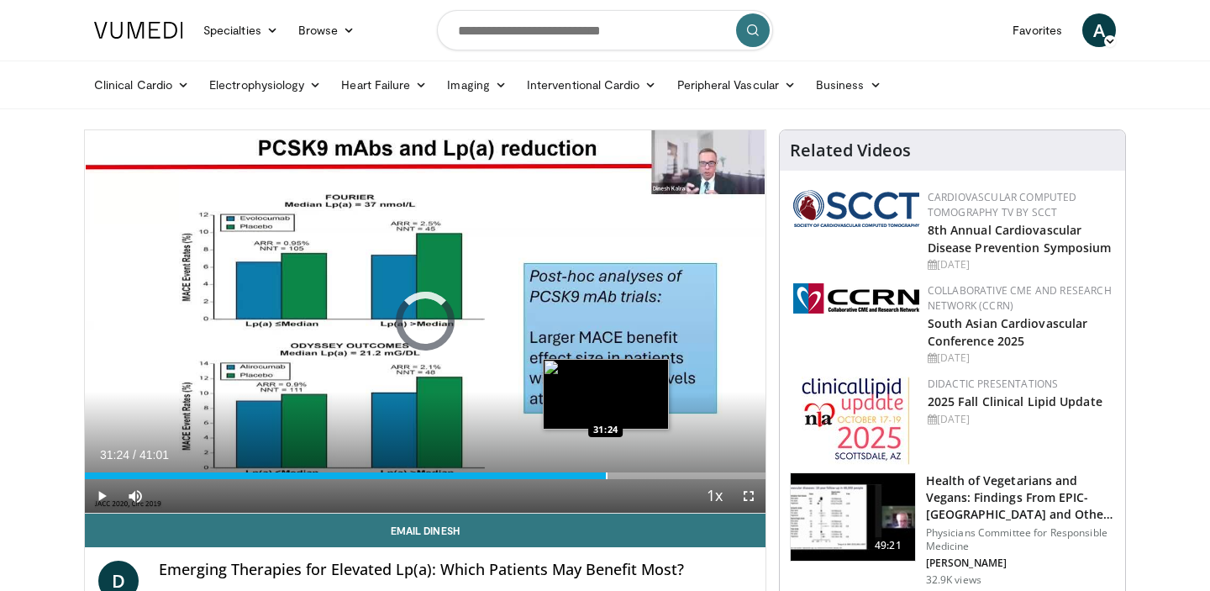
click at [606, 472] on div "Progress Bar" at bounding box center [607, 475] width 2 height 7
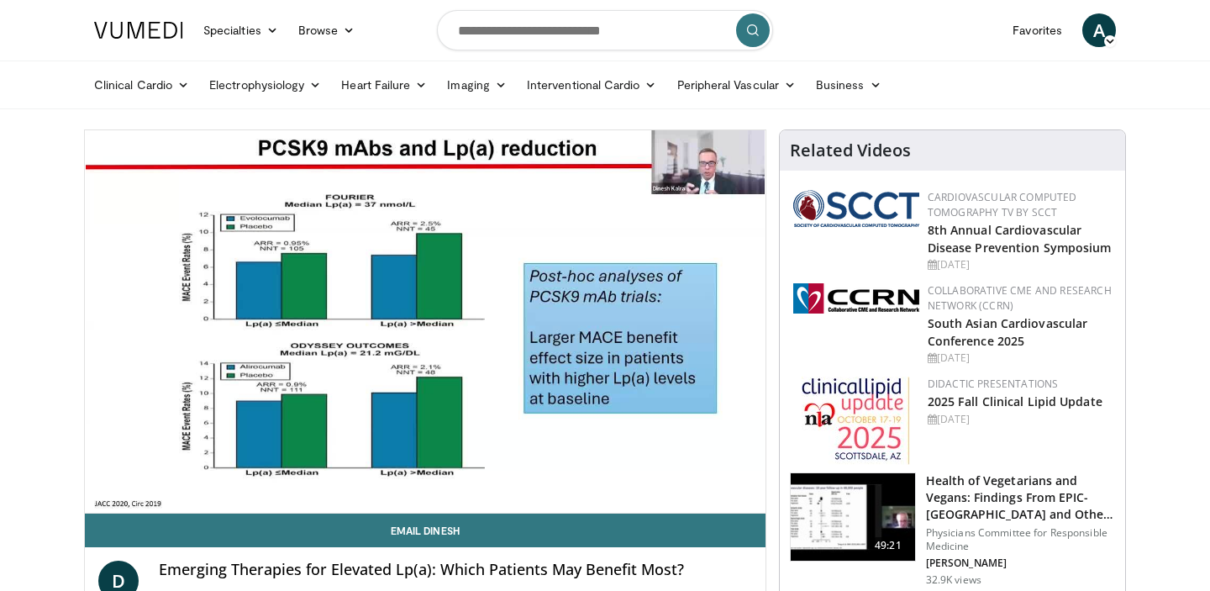
click at [650, 467] on div "10 seconds Tap to unmute" at bounding box center [425, 321] width 681 height 382
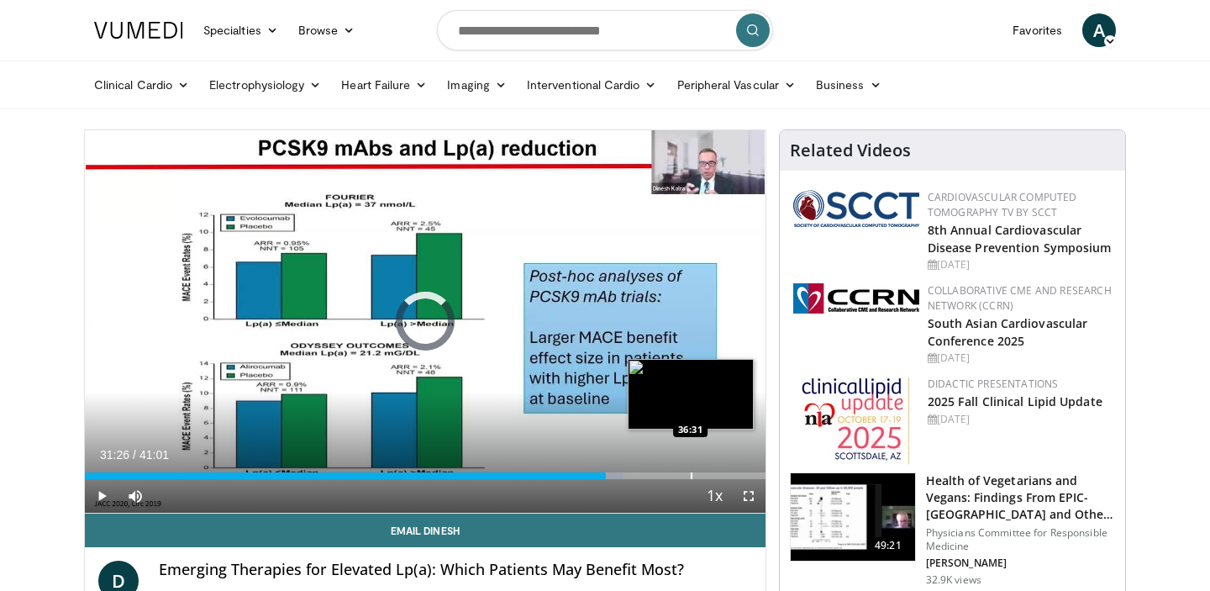
click at [691, 468] on div "Loaded : 79.21% 31:26 36:31" at bounding box center [425, 471] width 681 height 16
click at [713, 474] on div "Progress Bar" at bounding box center [714, 475] width 2 height 7
click at [726, 476] on div "Progress Bar" at bounding box center [727, 475] width 2 height 7
click at [747, 476] on div "Loaded : 0.00% 38:39 39:58" at bounding box center [425, 475] width 681 height 7
